Goal: Task Accomplishment & Management: Use online tool/utility

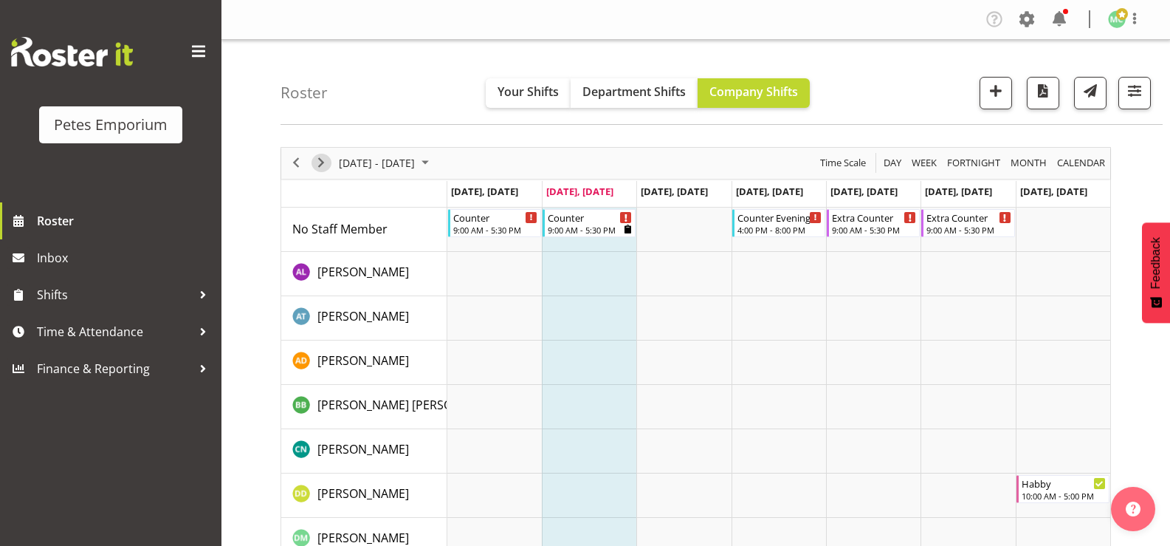
click at [320, 162] on span "Next" at bounding box center [321, 163] width 18 height 18
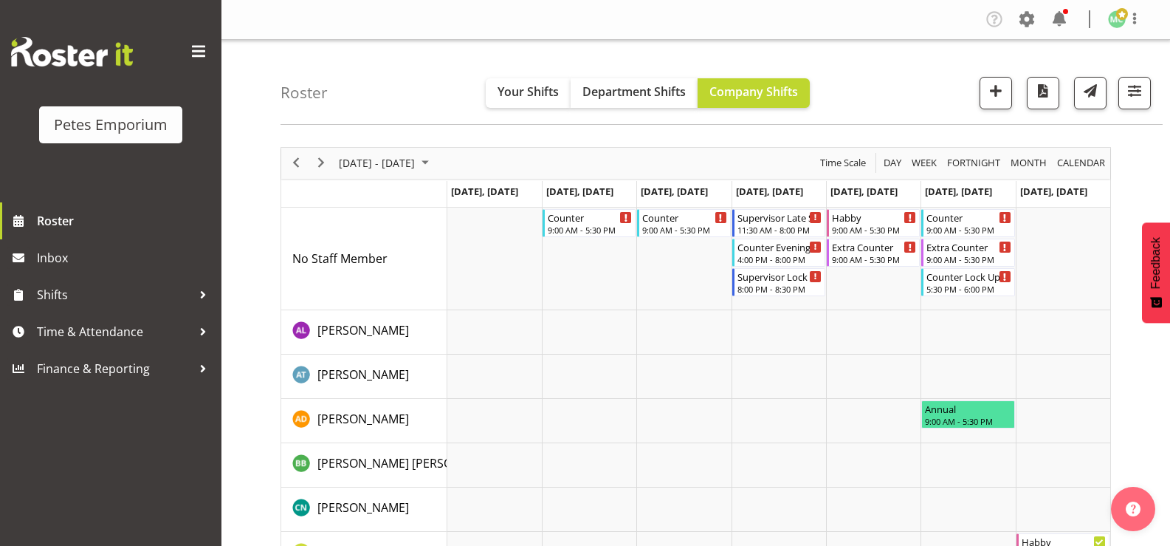
click at [55, 493] on div "Petes Emporium Roster Inbox Shifts Time & Attendance Finance & Reporting" at bounding box center [111, 273] width 222 height 546
click at [105, 327] on span "Time & Attendance" at bounding box center [114, 331] width 155 height 22
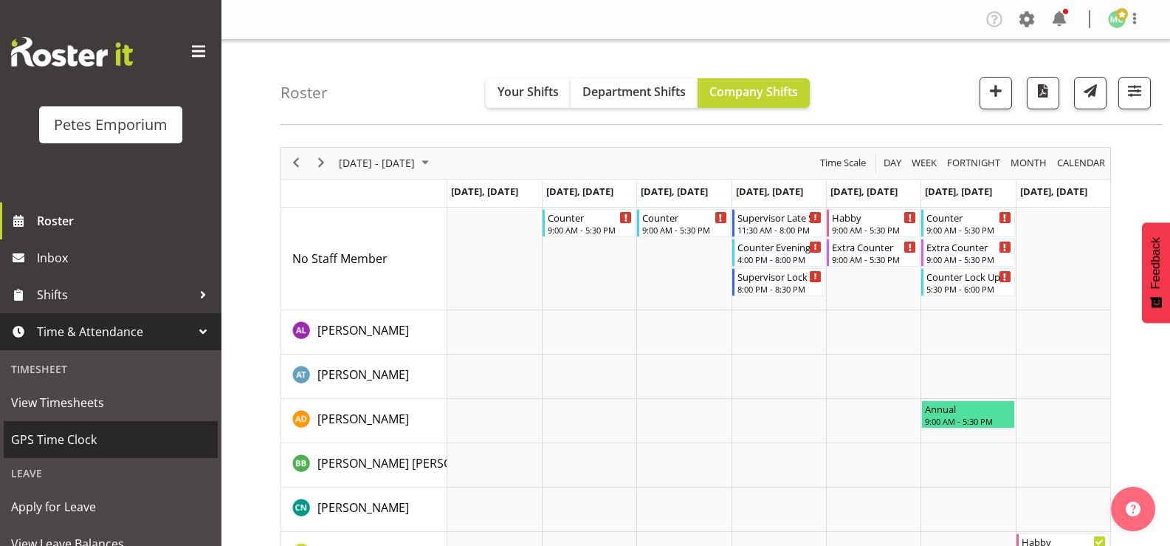
click at [121, 439] on span "GPS Time Clock" at bounding box center [110, 439] width 199 height 22
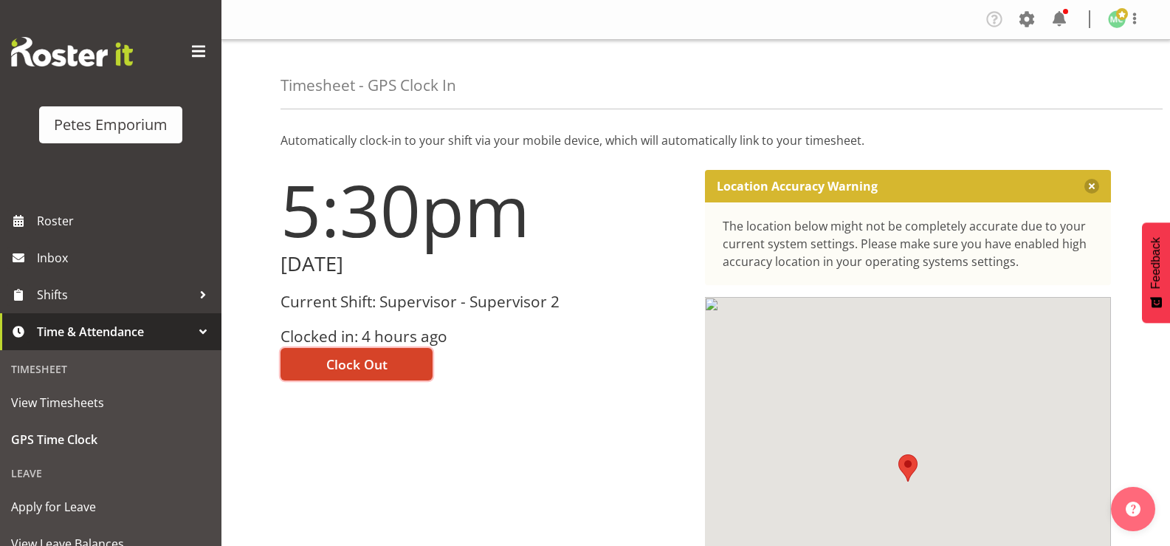
click at [382, 358] on span "Clock Out" at bounding box center [356, 363] width 61 height 19
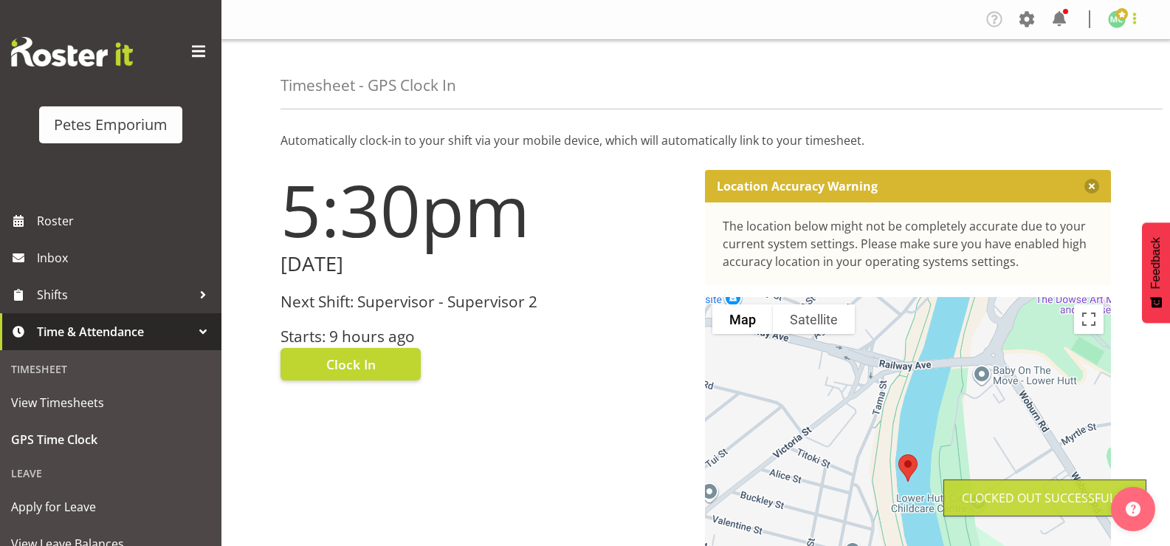
click at [1131, 21] on span at bounding box center [1135, 19] width 18 height 18
click at [1095, 69] on link "Log Out" at bounding box center [1073, 77] width 142 height 27
